Goal: Task Accomplishment & Management: Use online tool/utility

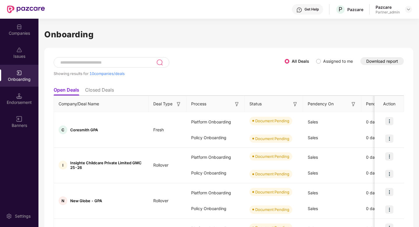
scroll to position [0, 0]
click at [26, 35] on div "Companies" at bounding box center [19, 33] width 38 height 6
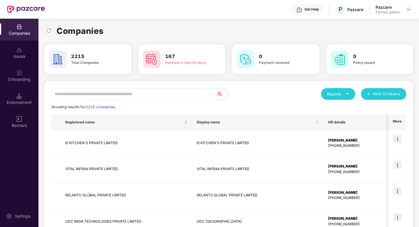
click at [102, 97] on input "text" at bounding box center [133, 94] width 165 height 12
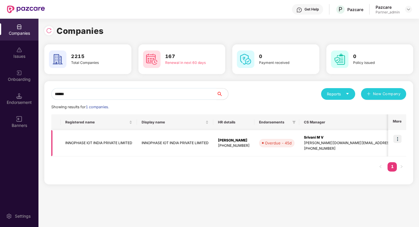
type input "******"
click at [399, 137] on img at bounding box center [398, 139] width 8 height 8
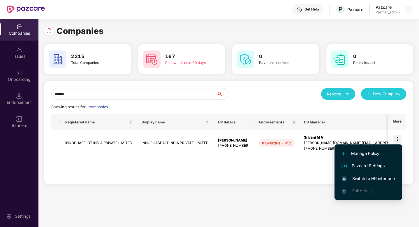
click at [373, 176] on span "Switch to HR interface" at bounding box center [368, 178] width 53 height 6
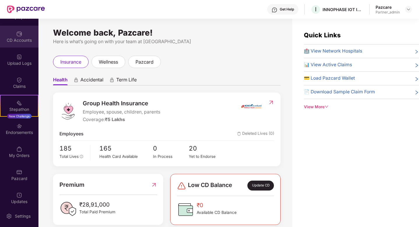
scroll to position [67, 0]
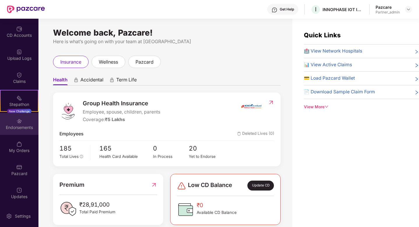
click at [21, 122] on div "Endorsements" at bounding box center [19, 124] width 38 height 22
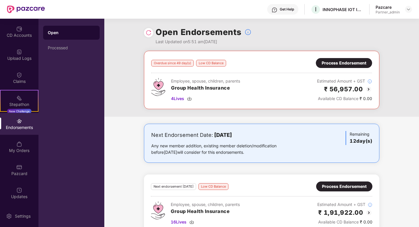
click at [361, 66] on div "Process Endorsement" at bounding box center [344, 63] width 45 height 6
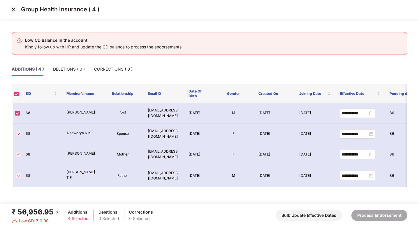
click at [14, 9] on img at bounding box center [13, 9] width 9 height 9
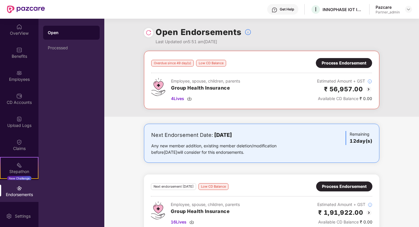
click at [351, 183] on div "Process Endorsement" at bounding box center [344, 186] width 56 height 10
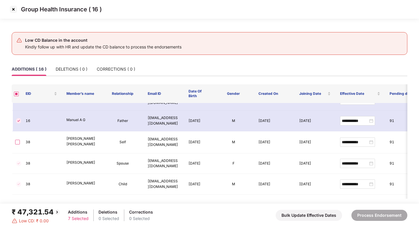
scroll to position [124, 0]
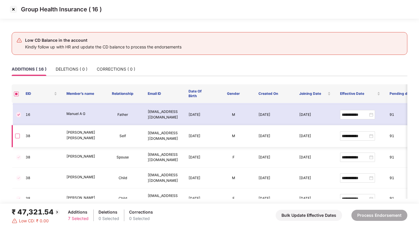
click at [15, 136] on label at bounding box center [17, 136] width 5 height 6
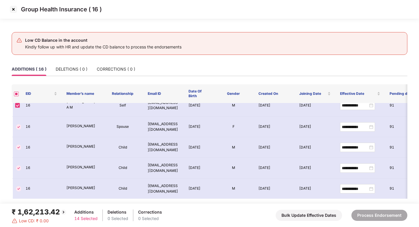
scroll to position [0, 0]
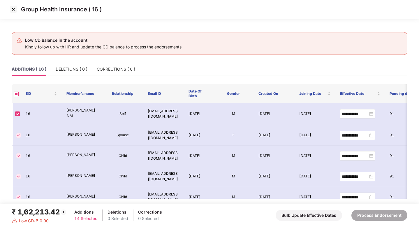
click at [14, 10] on img at bounding box center [13, 9] width 9 height 9
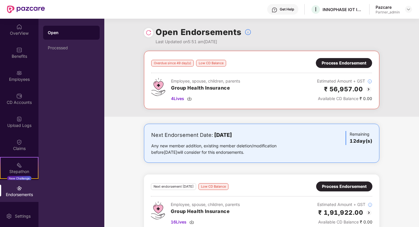
scroll to position [12, 0]
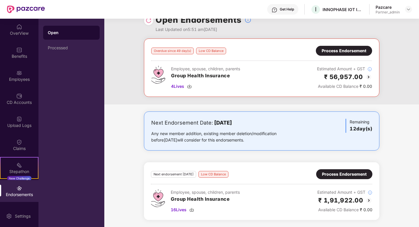
click at [339, 176] on div "Process Endorsement" at bounding box center [344, 174] width 45 height 6
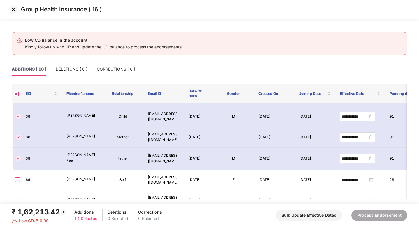
scroll to position [236, 0]
